Goal: Find specific page/section: Find specific page/section

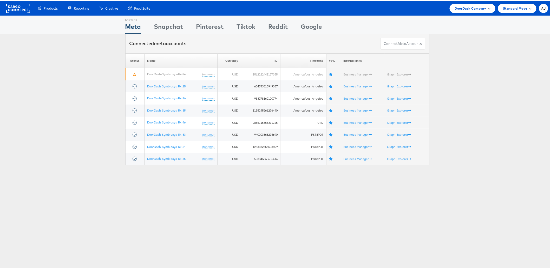
click at [469, 10] on div "DoorDash Company" at bounding box center [472, 7] width 46 height 9
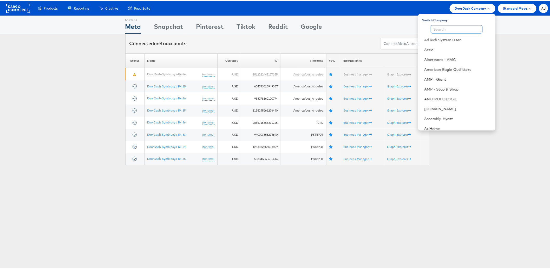
click at [466, 29] on input "text" at bounding box center [457, 28] width 52 height 8
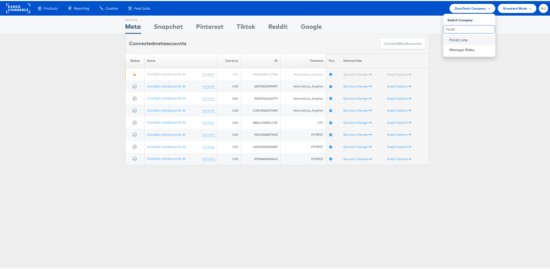
type input "finish"
click at [462, 39] on link "Finish Line" at bounding box center [470, 38] width 42 height 5
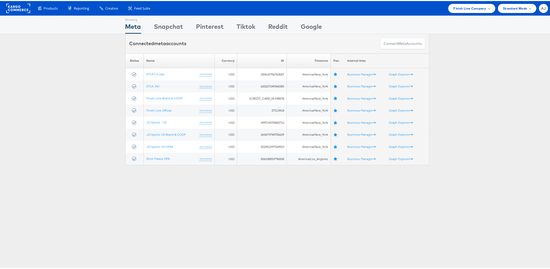
click at [111, 194] on div "Showing Meta Showing [GEOGRAPHIC_DATA] Showing Pinterest Showing Tiktok Showing…" at bounding box center [277, 145] width 554 height 260
click at [67, 153] on div "Please Wait Loading Accounts .... Status Name Currency ID Timezone Fav. Interna…" at bounding box center [277, 108] width 554 height 112
click at [78, 96] on div "Please Wait Loading Accounts .... Status Name Currency ID Timezone Fav. Interna…" at bounding box center [277, 108] width 554 height 112
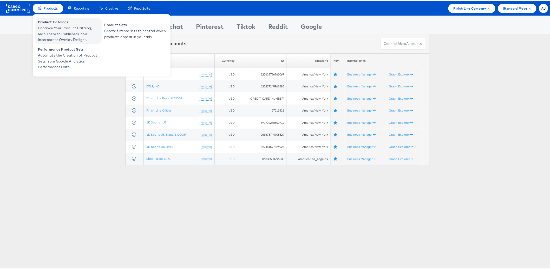
click at [56, 23] on span "Product Catalogs" at bounding box center [69, 21] width 62 height 6
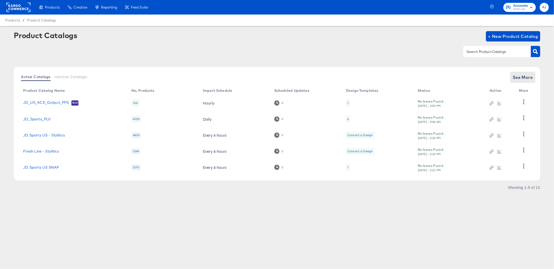
click at [526, 81] on button "See More" at bounding box center [523, 77] width 24 height 10
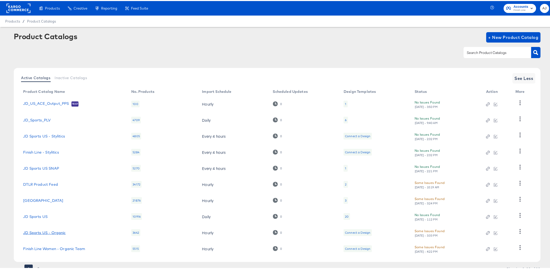
scroll to position [21, 0]
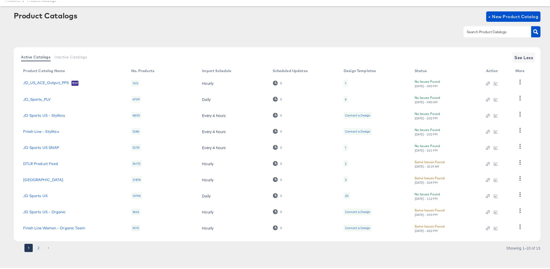
click at [36, 246] on button "2" at bounding box center [38, 247] width 8 height 8
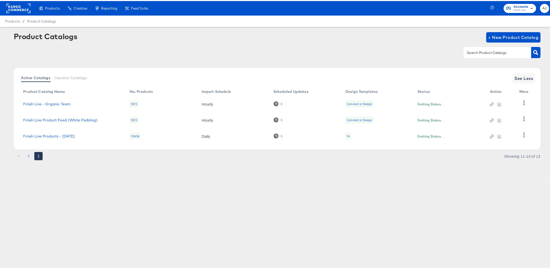
scroll to position [0, 0]
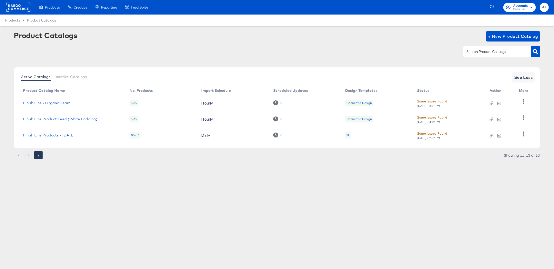
click at [26, 158] on button "1" at bounding box center [28, 155] width 8 height 8
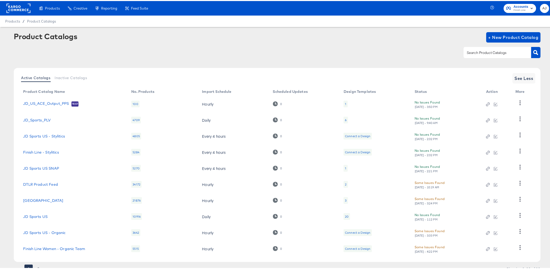
click at [182, 59] on div "Product Catalogs + New Product Catalog" at bounding box center [277, 47] width 526 height 32
click at [15, 10] on rect at bounding box center [18, 7] width 24 height 9
